Goal: Find specific page/section: Find specific page/section

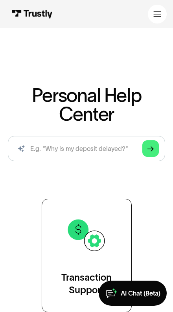
scroll to position [118, 0]
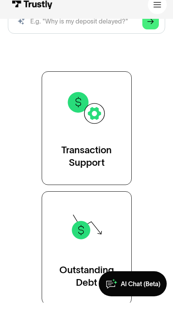
click at [82, 153] on div "Transaction Support" at bounding box center [86, 165] width 50 height 25
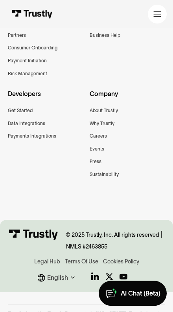
scroll to position [1343, 0]
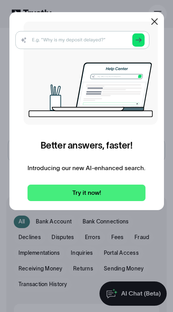
click at [154, 22] on icon at bounding box center [154, 21] width 7 height 7
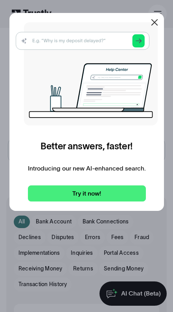
scroll to position [115, 0]
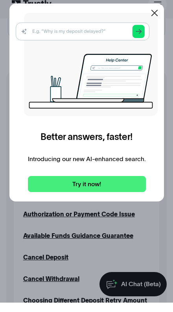
click at [155, 13] on link at bounding box center [157, 14] width 18 height 18
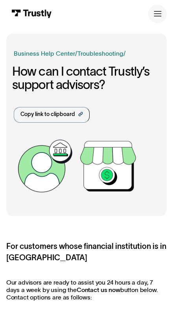
click at [157, 18] on div at bounding box center [157, 14] width 8 height 8
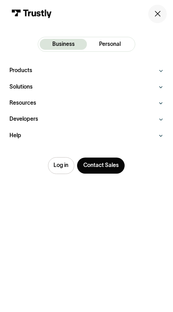
click at [61, 162] on div "Log in" at bounding box center [60, 165] width 15 height 7
